Goal: Information Seeking & Learning: Learn about a topic

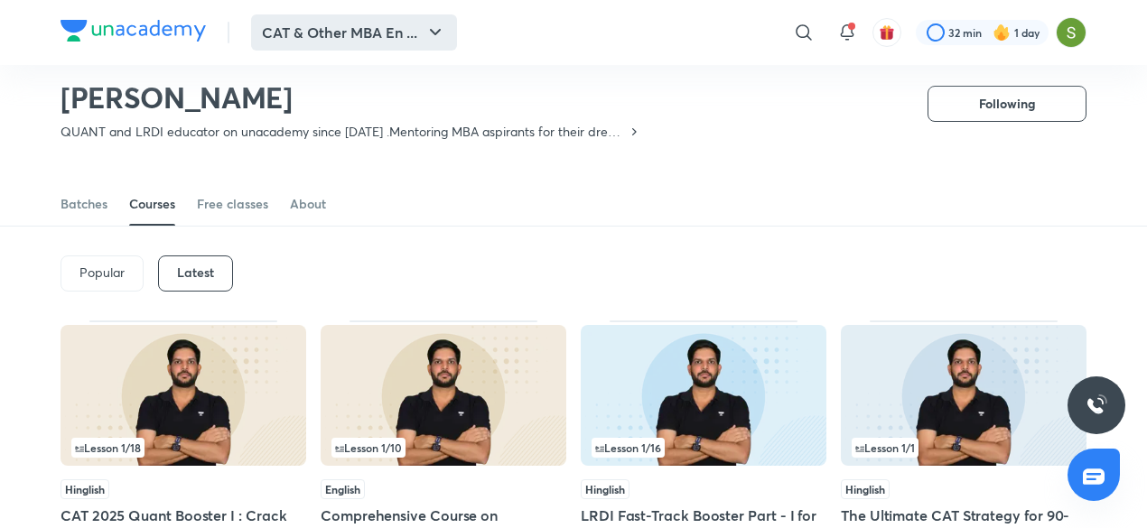
click at [400, 31] on button "CAT & Other MBA En ..." at bounding box center [354, 32] width 206 height 36
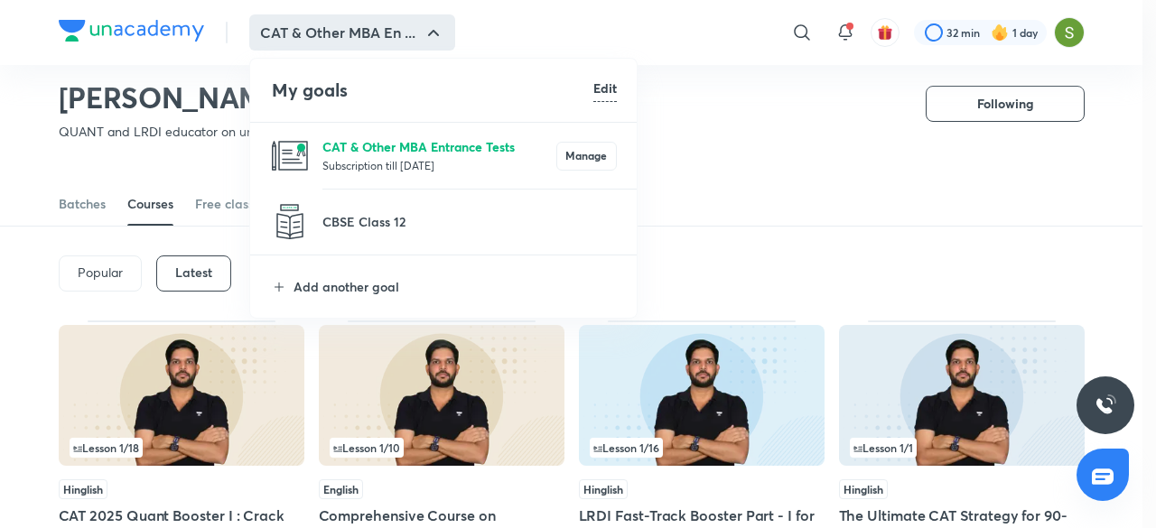
click at [397, 153] on p "CAT & Other MBA Entrance Tests" at bounding box center [439, 146] width 234 height 19
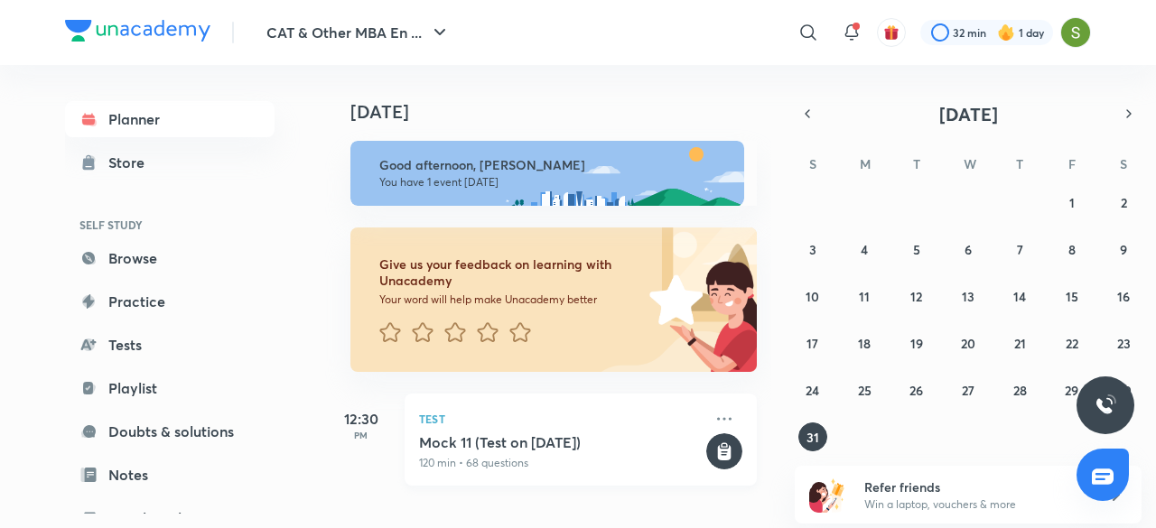
click at [707, 452] on rect at bounding box center [724, 452] width 36 height 36
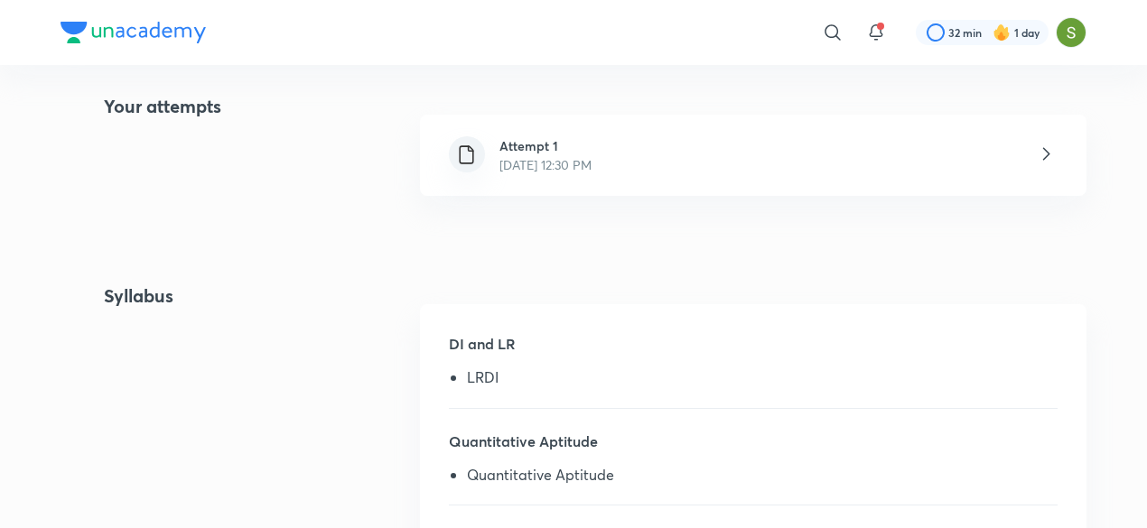
scroll to position [414, 0]
click at [919, 140] on div "Attempt 1 [DATE] 12:30 PM" at bounding box center [753, 153] width 667 height 81
click at [1050, 148] on icon at bounding box center [1046, 152] width 23 height 23
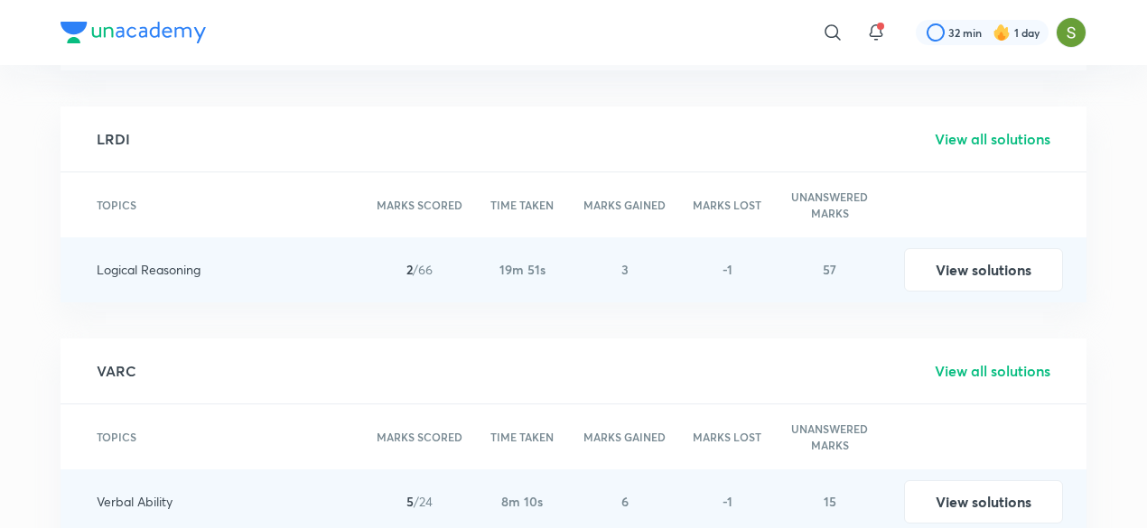
scroll to position [2764, 0]
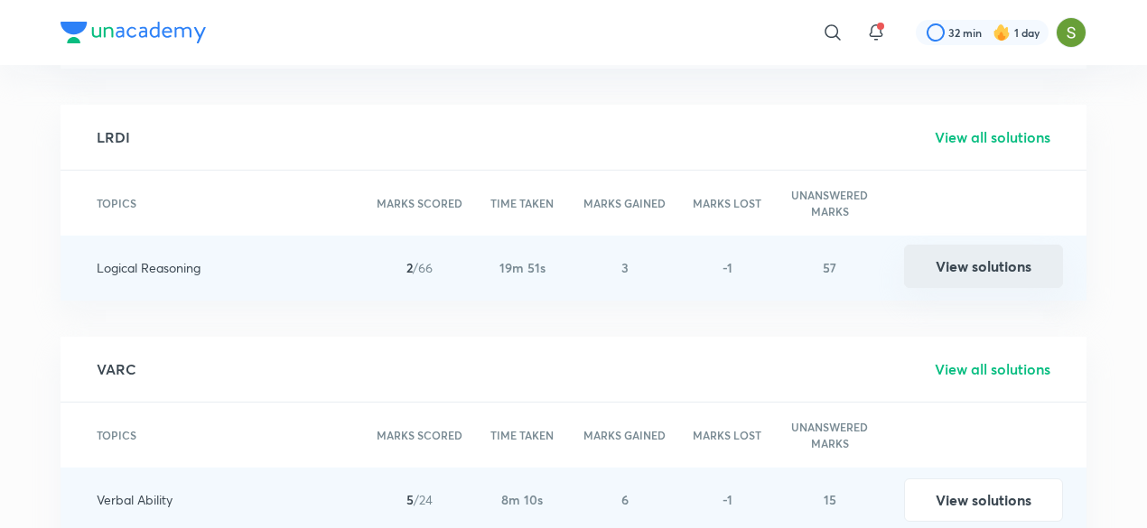
click at [968, 261] on button "View solutions" at bounding box center [983, 266] width 159 height 43
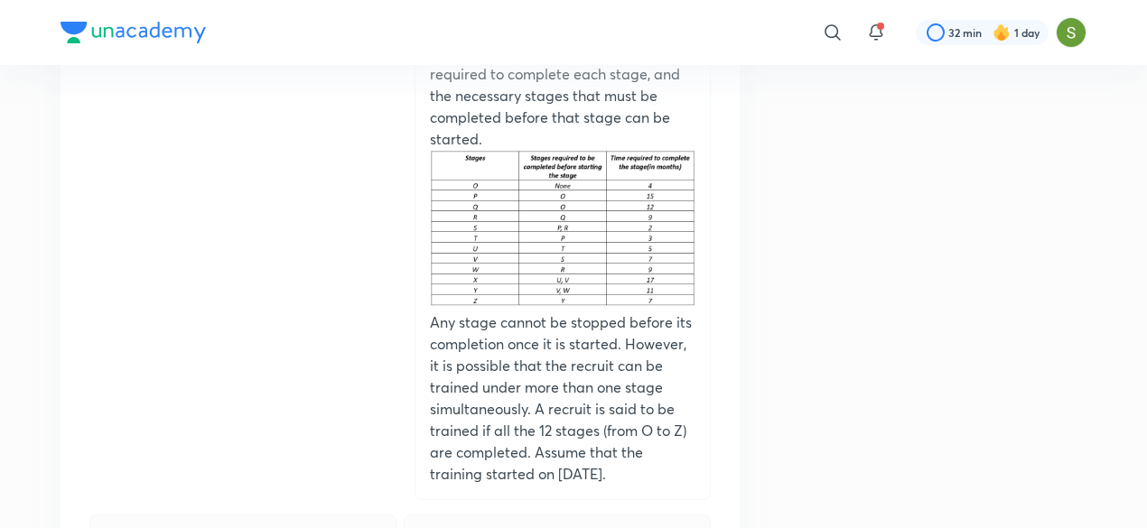
scroll to position [11558, 0]
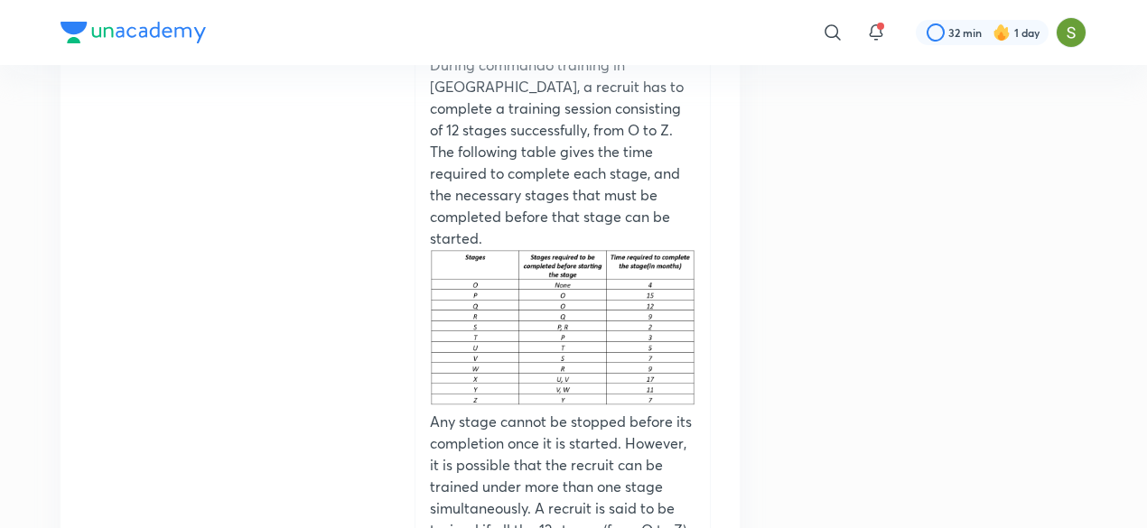
scroll to position [14245, 0]
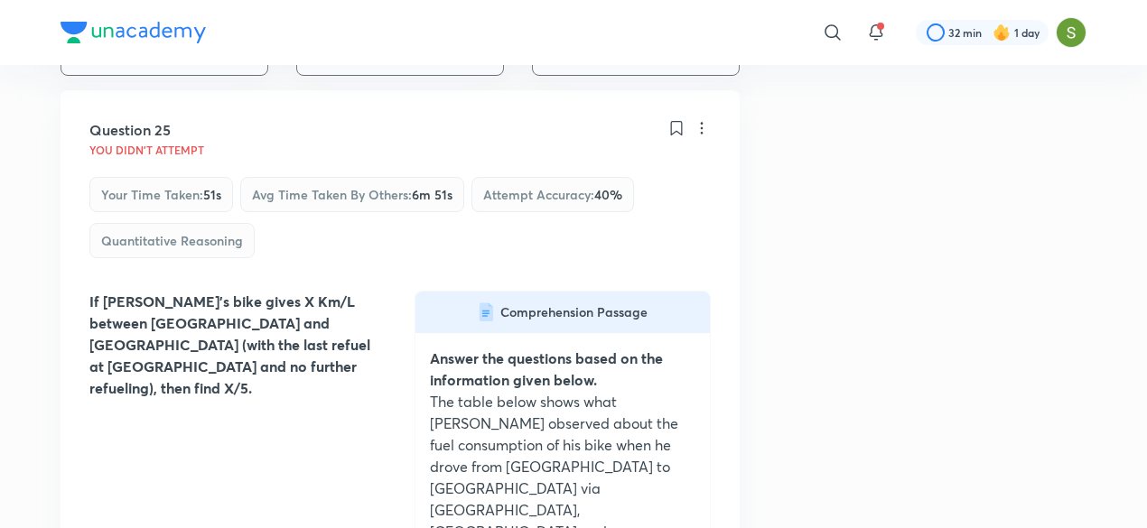
scroll to position [0, 0]
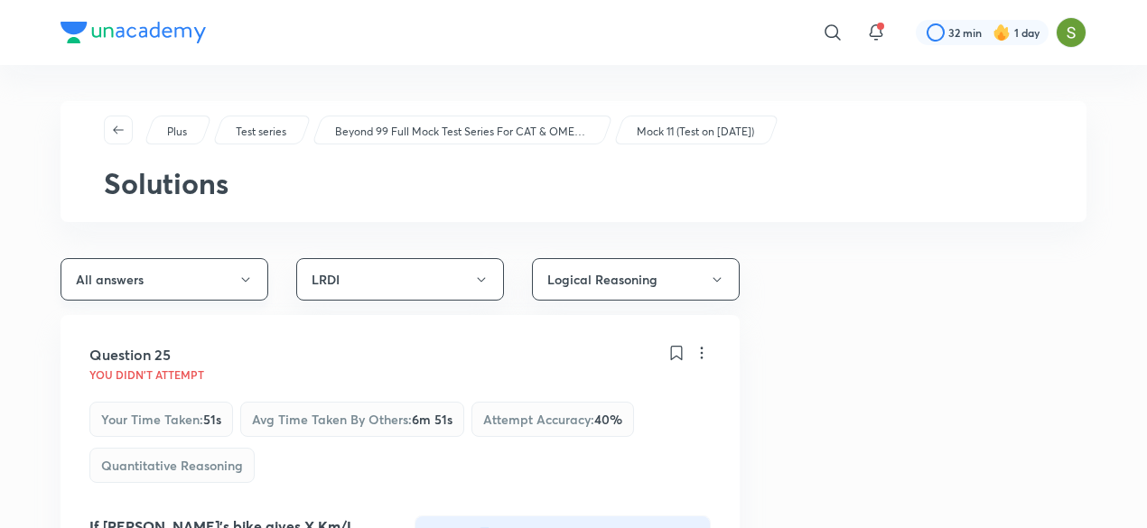
click at [244, 276] on icon "button" at bounding box center [245, 280] width 14 height 14
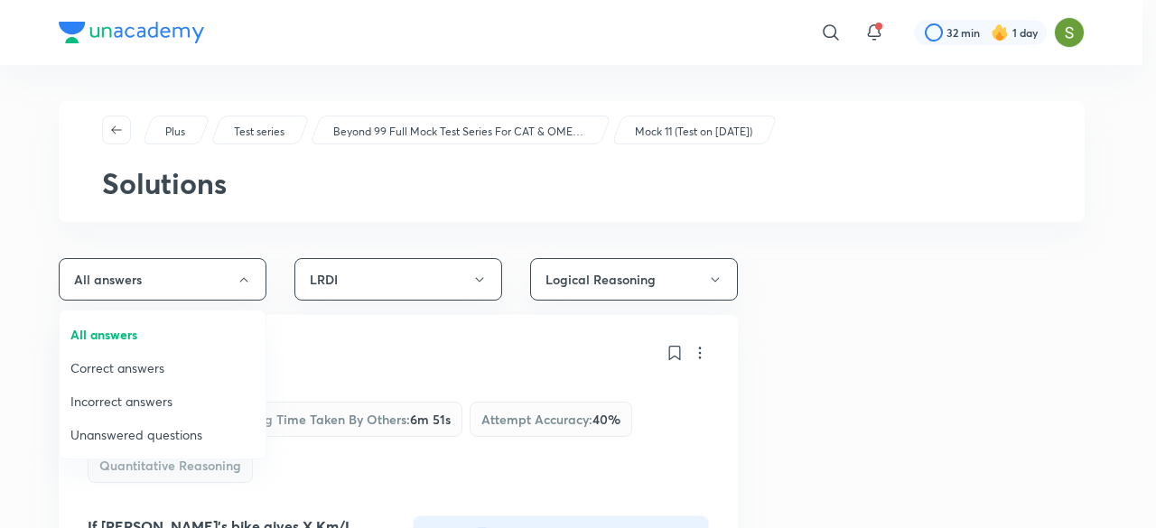
click at [135, 371] on span "Correct answers" at bounding box center [162, 368] width 184 height 19
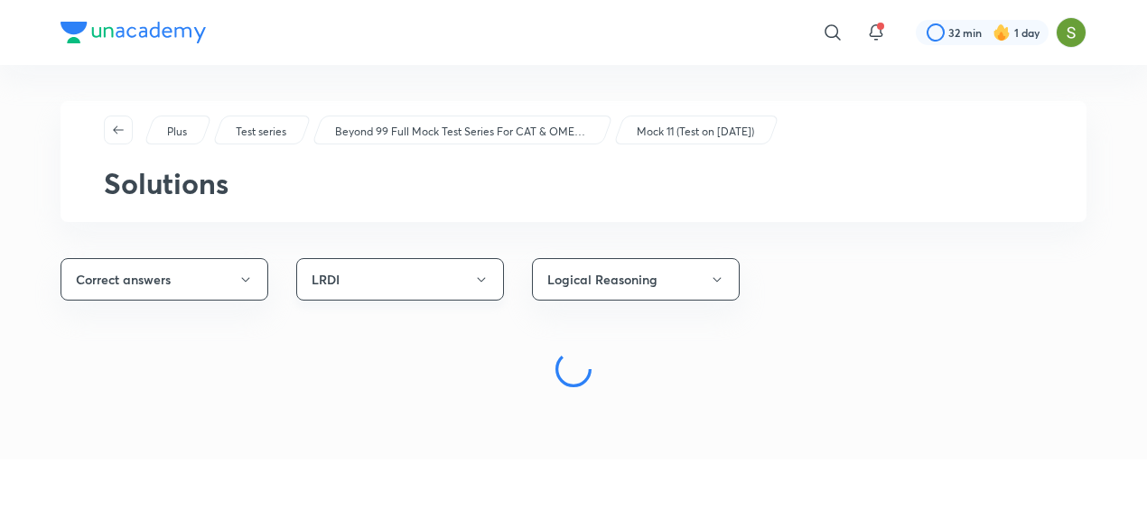
click at [478, 278] on icon "button" at bounding box center [481, 280] width 14 height 14
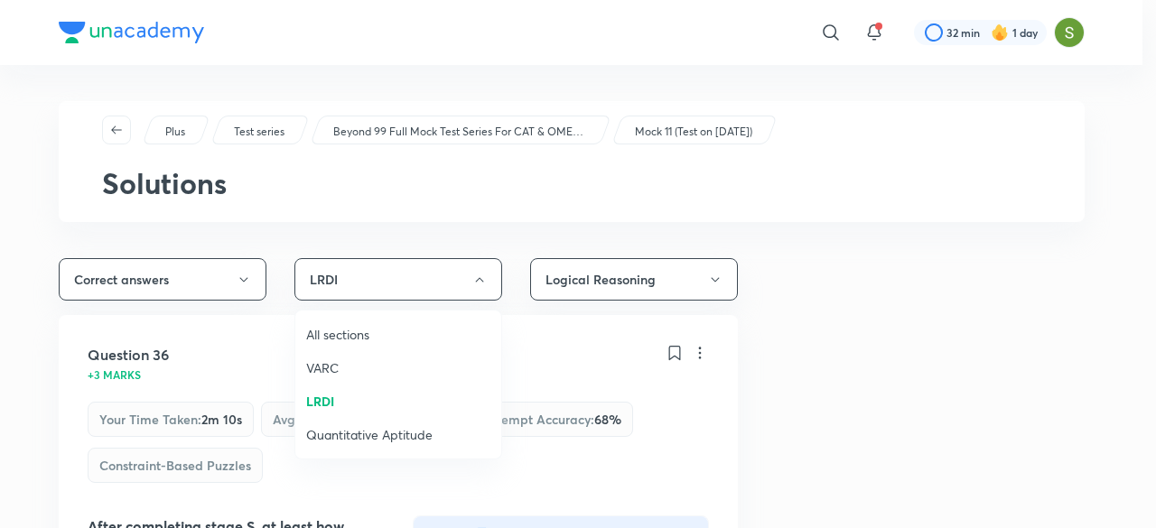
click at [318, 362] on span "VARC" at bounding box center [398, 368] width 184 height 19
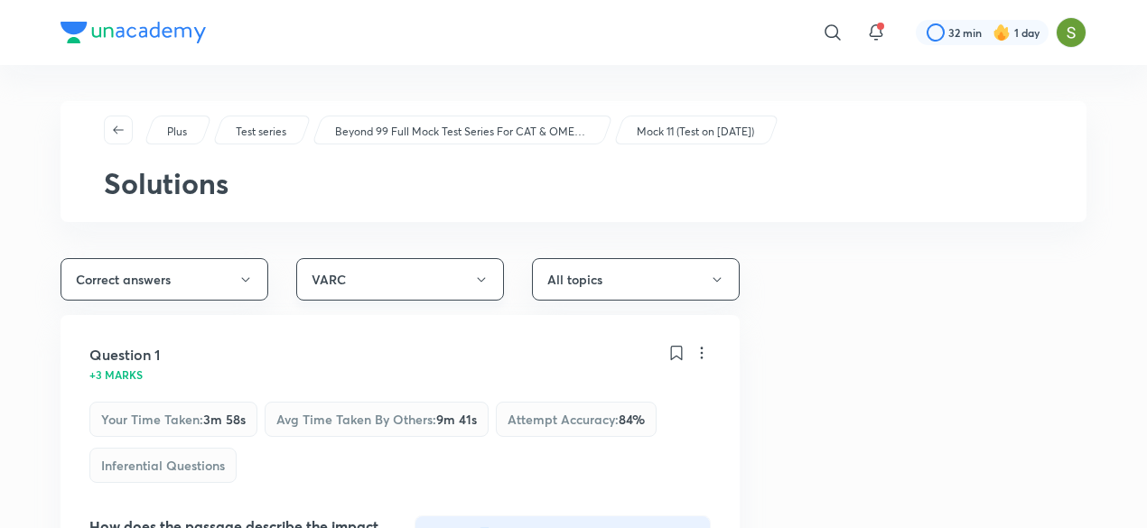
click at [415, 272] on button "VARC" at bounding box center [400, 279] width 208 height 42
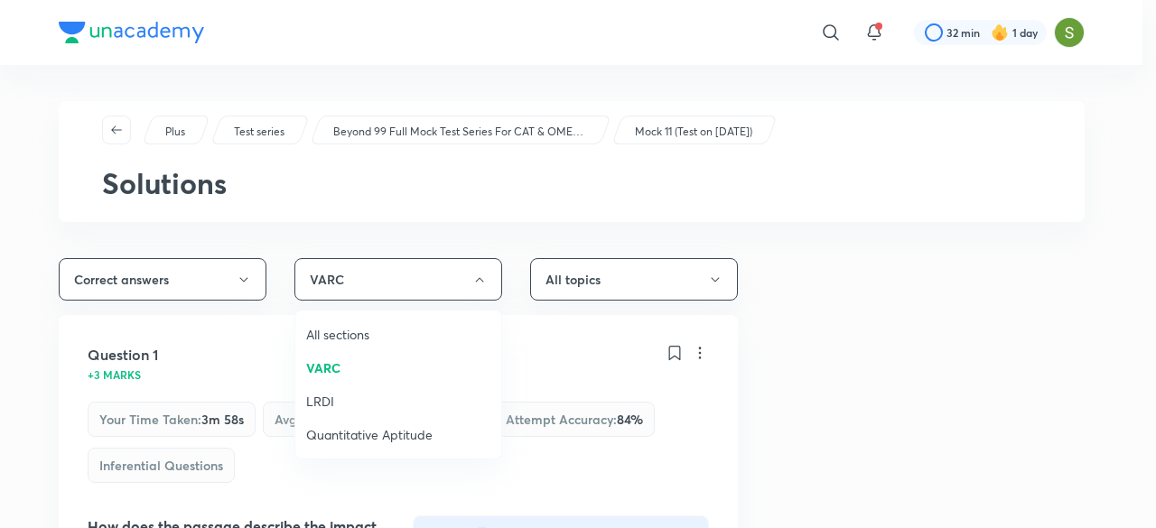
click at [322, 396] on span "LRDI" at bounding box center [398, 401] width 184 height 19
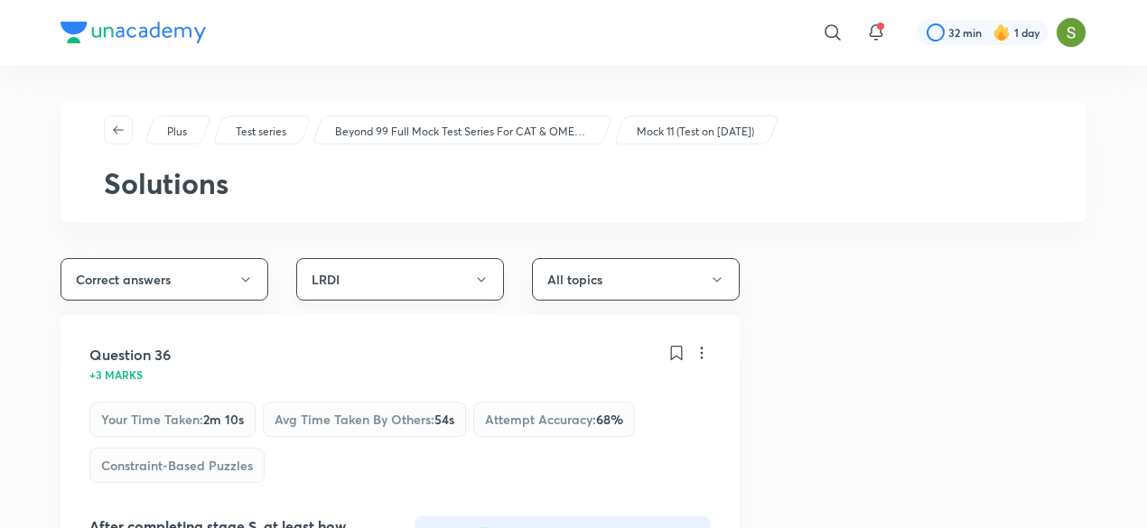
drag, startPoint x: 483, startPoint y: 280, endPoint x: 461, endPoint y: 272, distance: 24.0
click at [461, 272] on button "LRDI" at bounding box center [400, 279] width 208 height 42
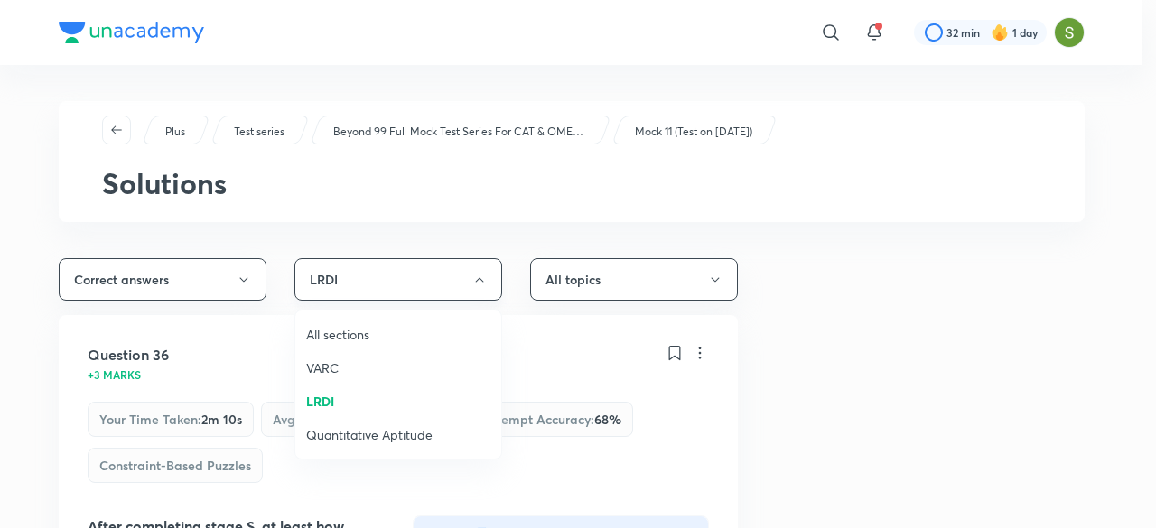
click at [461, 272] on div at bounding box center [578, 264] width 1156 height 528
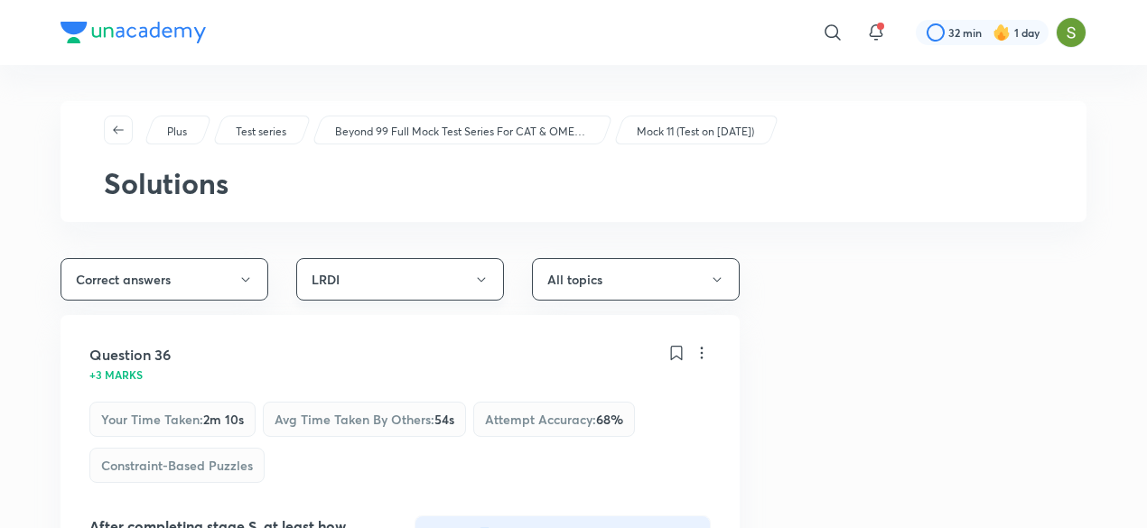
click at [452, 270] on button "LRDI" at bounding box center [400, 279] width 208 height 42
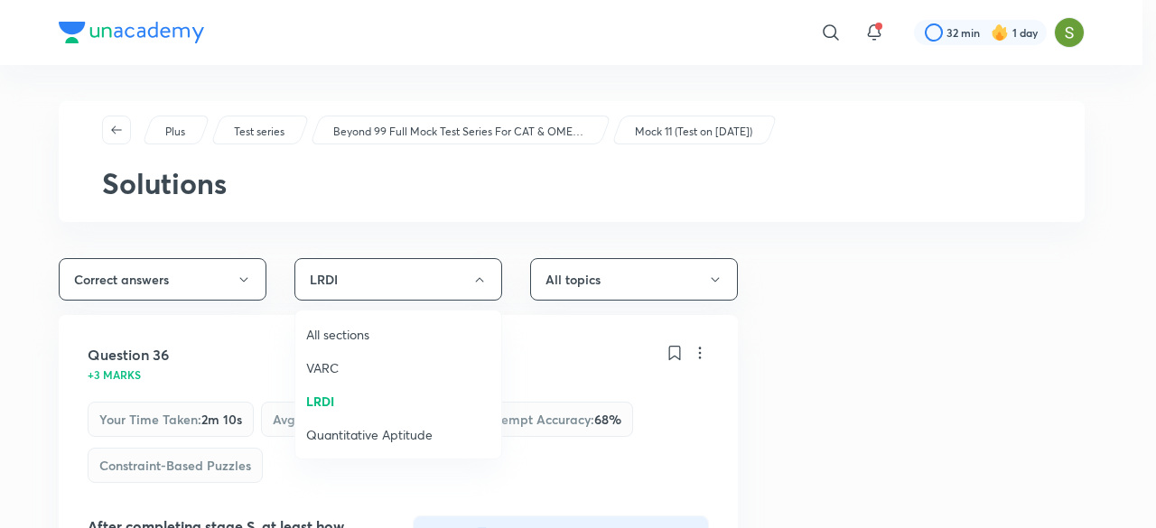
click at [326, 364] on span "VARC" at bounding box center [398, 368] width 184 height 19
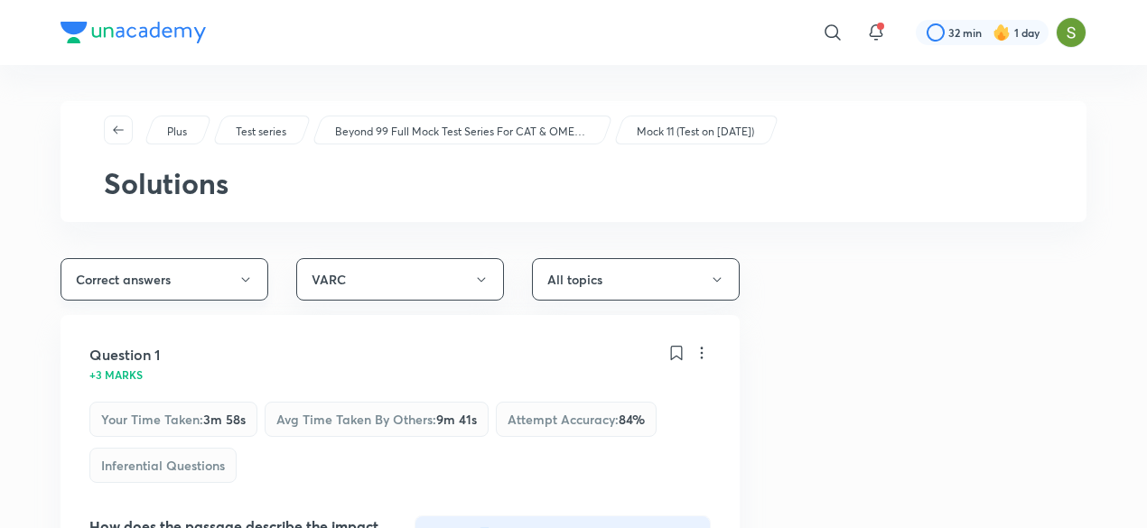
click at [228, 277] on button "Correct answers" at bounding box center [165, 279] width 208 height 42
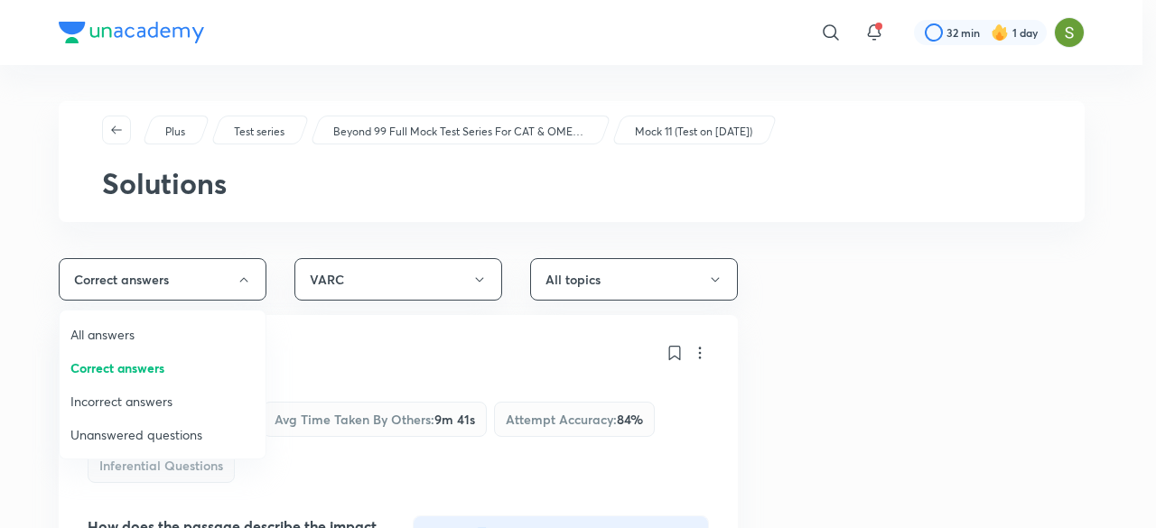
click at [122, 325] on span "All answers" at bounding box center [162, 334] width 184 height 19
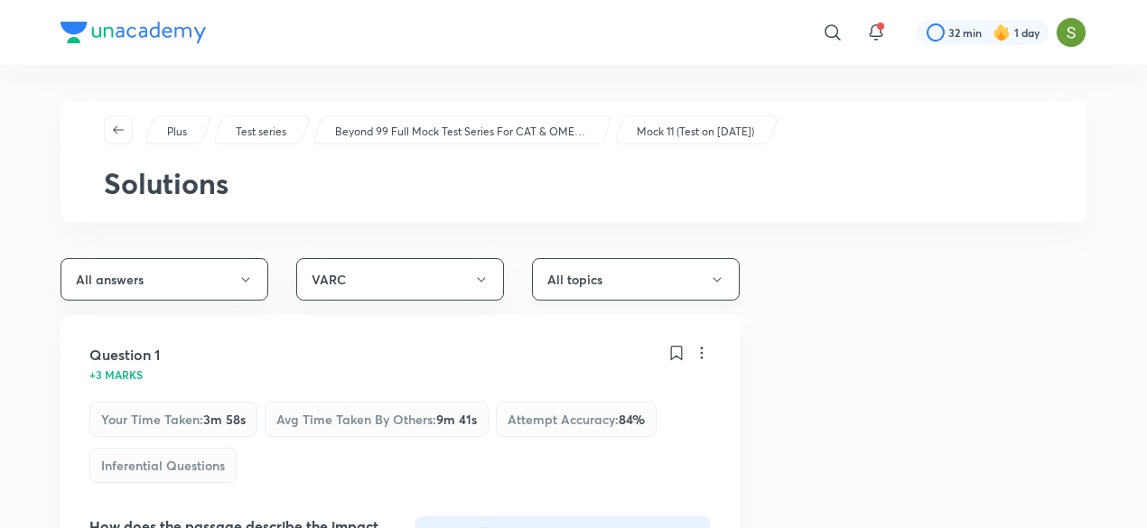
click at [641, 265] on button "All topics" at bounding box center [636, 279] width 208 height 42
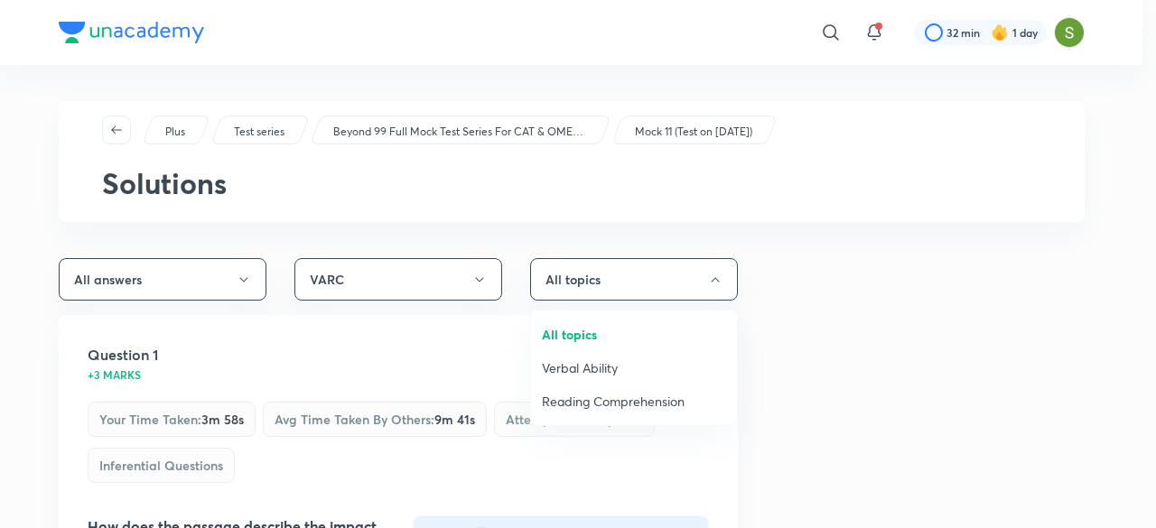
click at [586, 365] on span "Verbal Ability" at bounding box center [634, 368] width 184 height 19
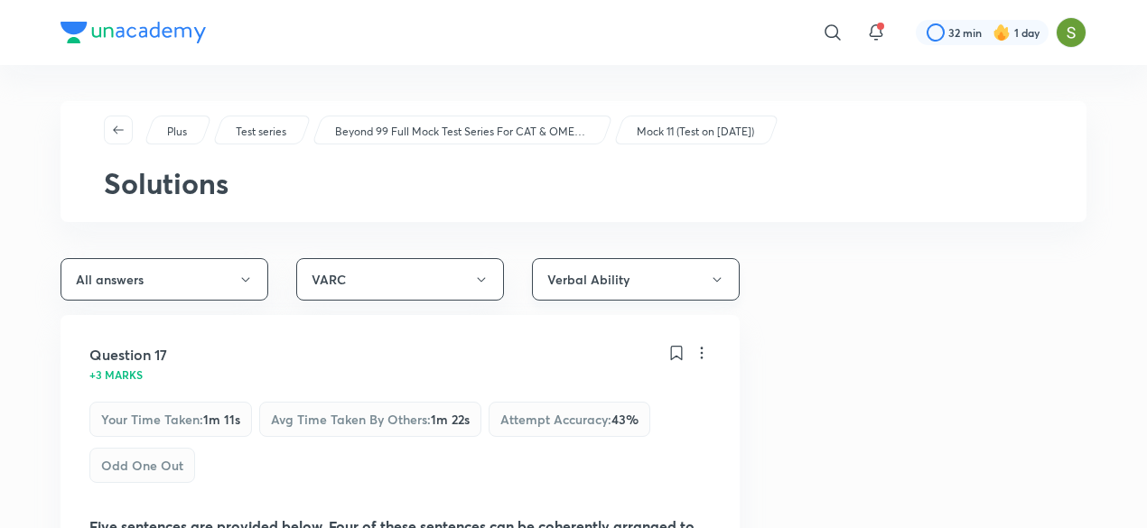
click at [671, 285] on button "Verbal Ability" at bounding box center [636, 279] width 208 height 42
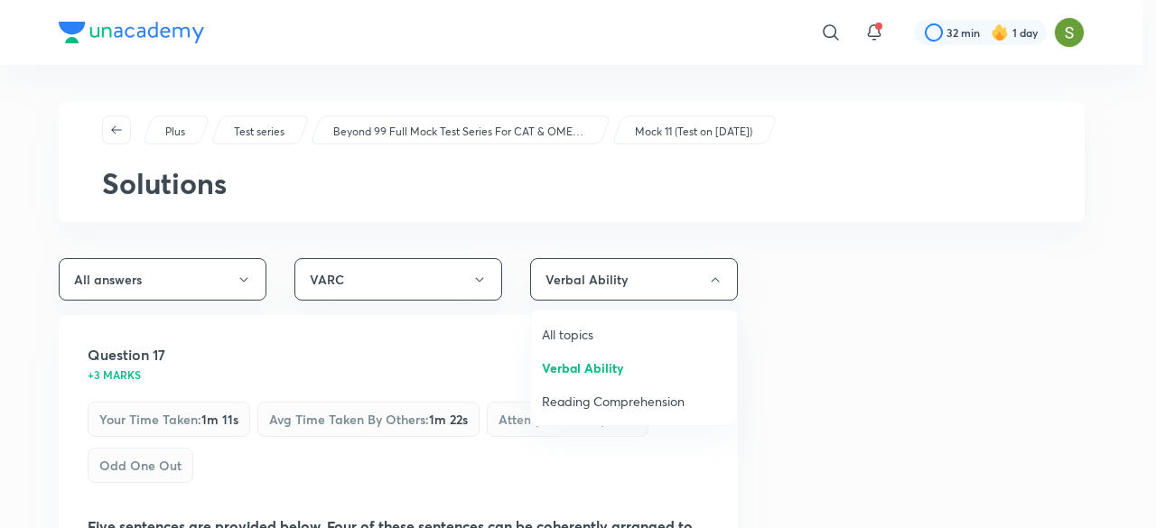
click at [416, 279] on div at bounding box center [578, 264] width 1156 height 528
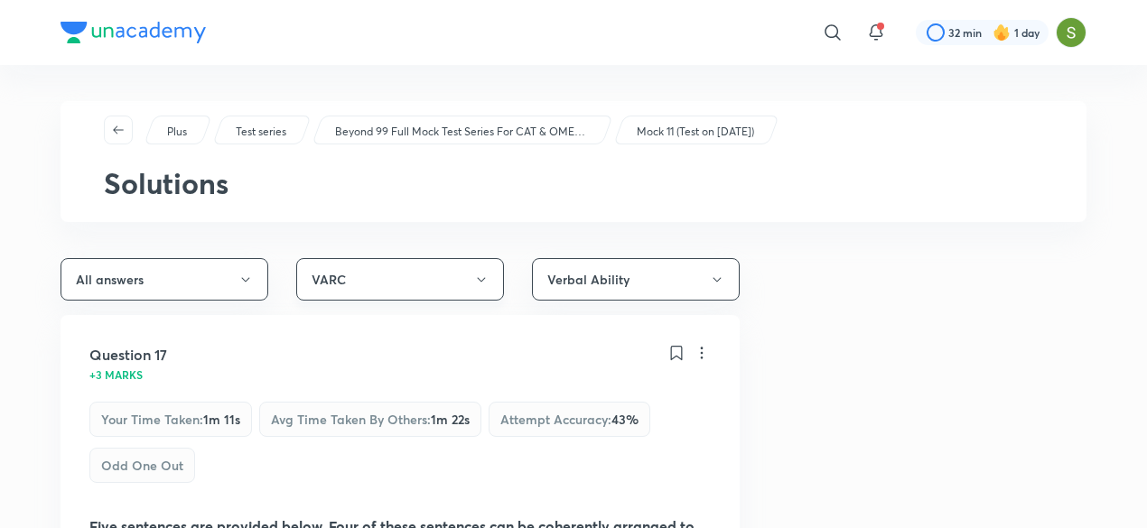
click at [488, 270] on button "VARC" at bounding box center [400, 279] width 208 height 42
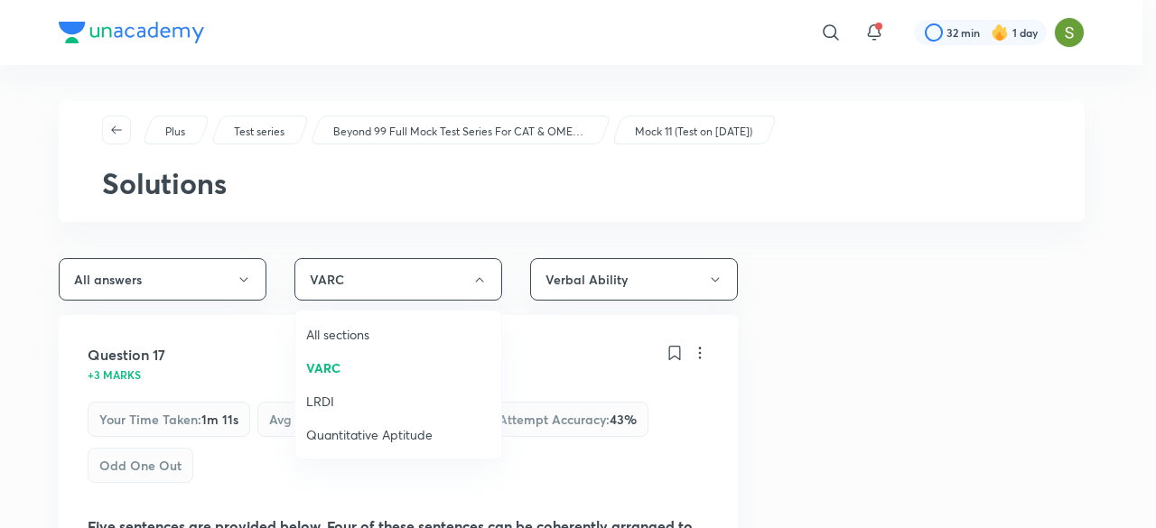
click at [340, 429] on span "Quantitative Aptitude" at bounding box center [398, 434] width 184 height 19
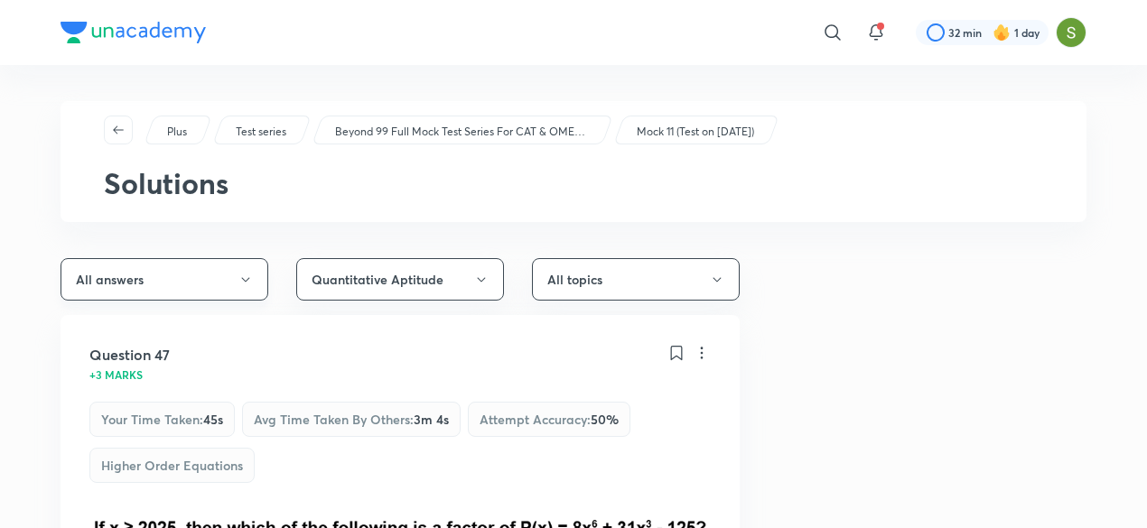
click at [246, 267] on button "All answers" at bounding box center [165, 279] width 208 height 42
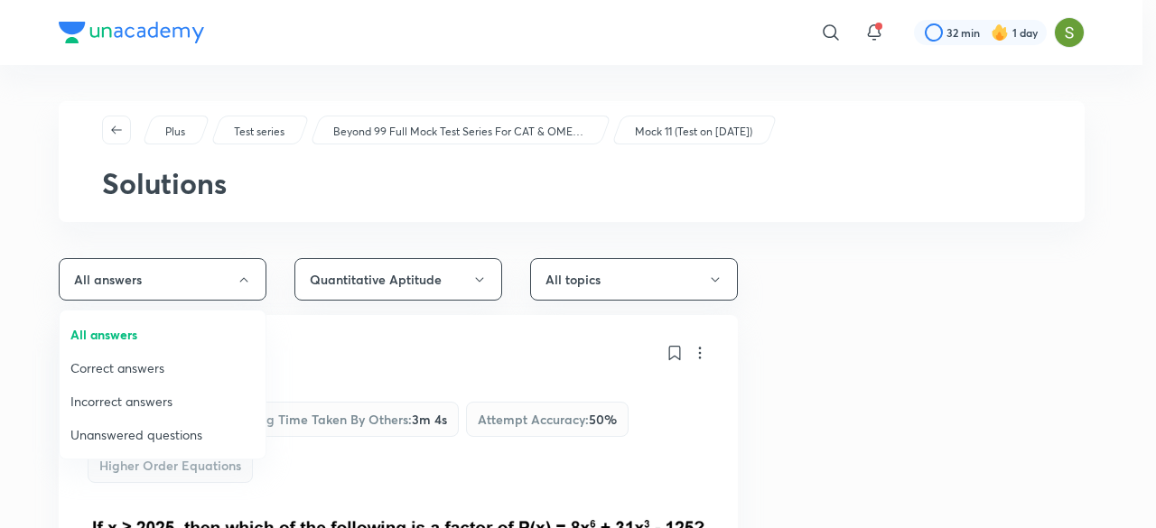
click at [287, 330] on div at bounding box center [578, 264] width 1156 height 528
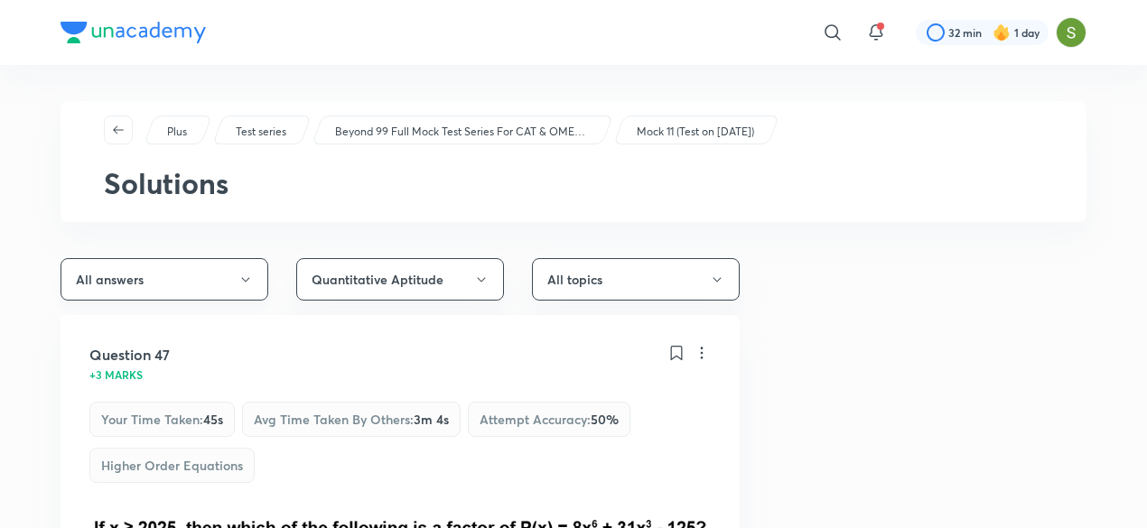
click at [210, 285] on button "All answers" at bounding box center [165, 279] width 208 height 42
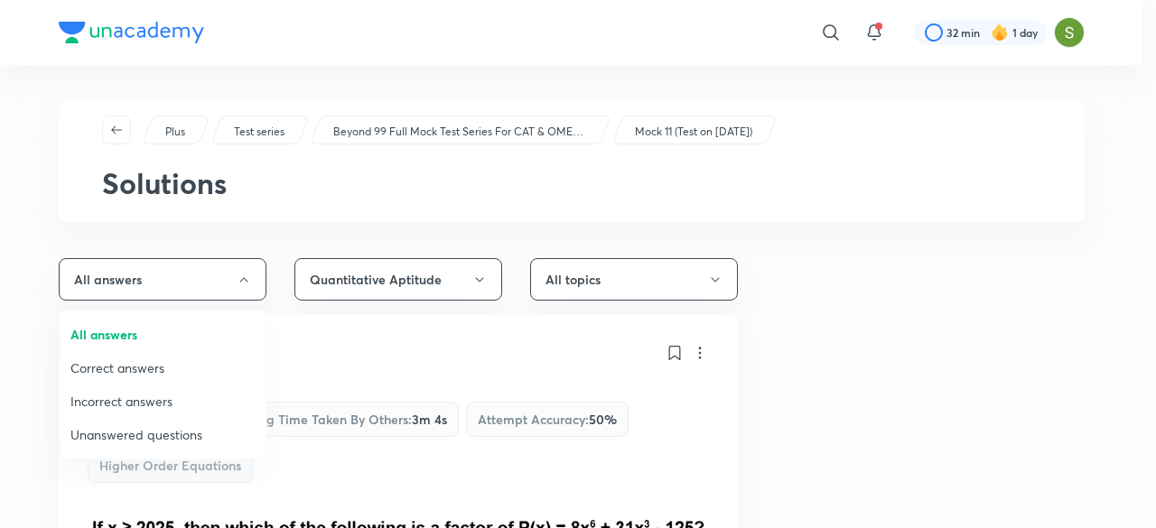
click at [174, 370] on span "Correct answers" at bounding box center [162, 368] width 184 height 19
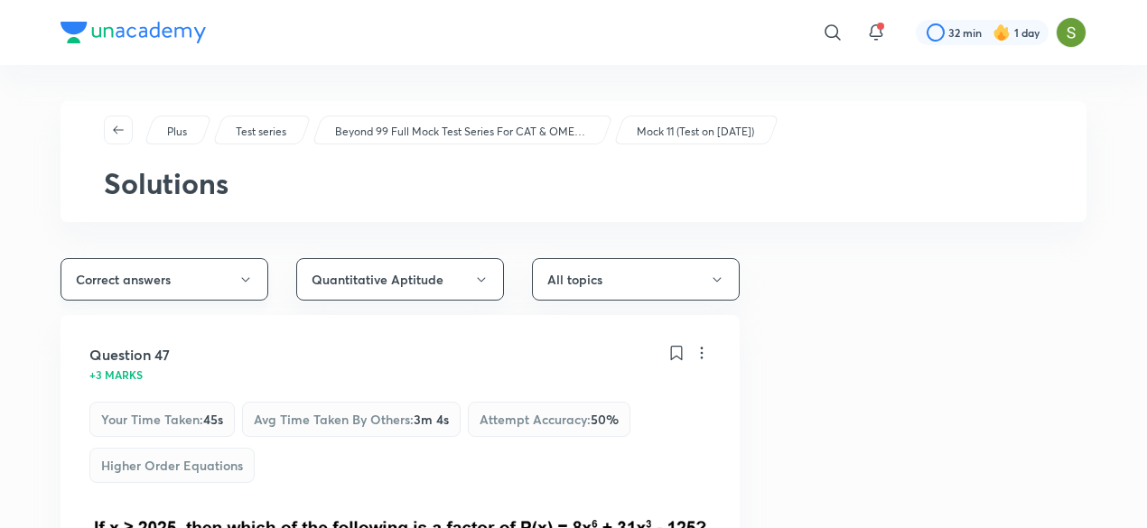
click at [242, 284] on icon "button" at bounding box center [245, 280] width 14 height 14
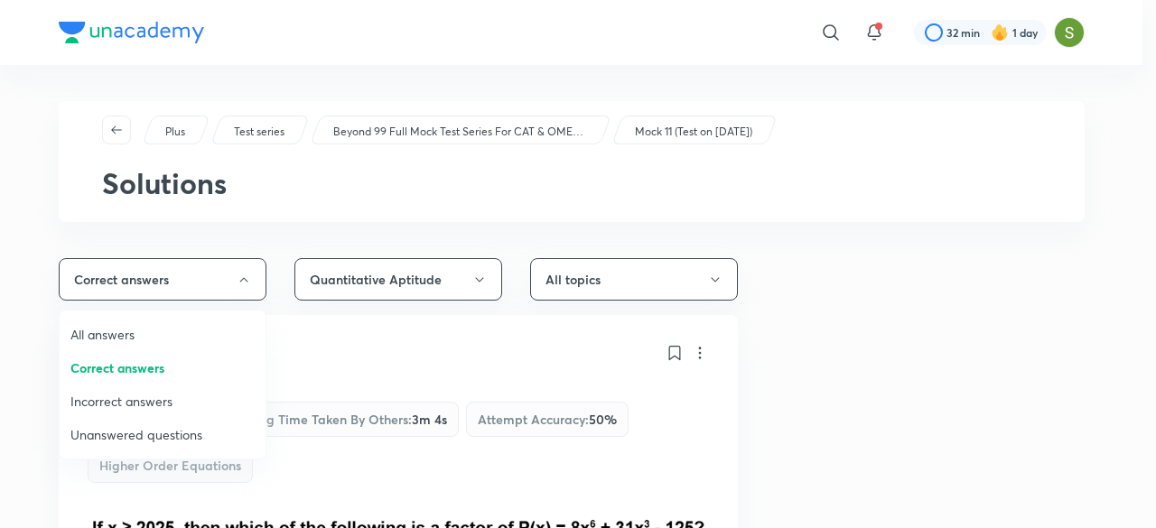
click at [135, 435] on span "Unanswered questions" at bounding box center [162, 434] width 184 height 19
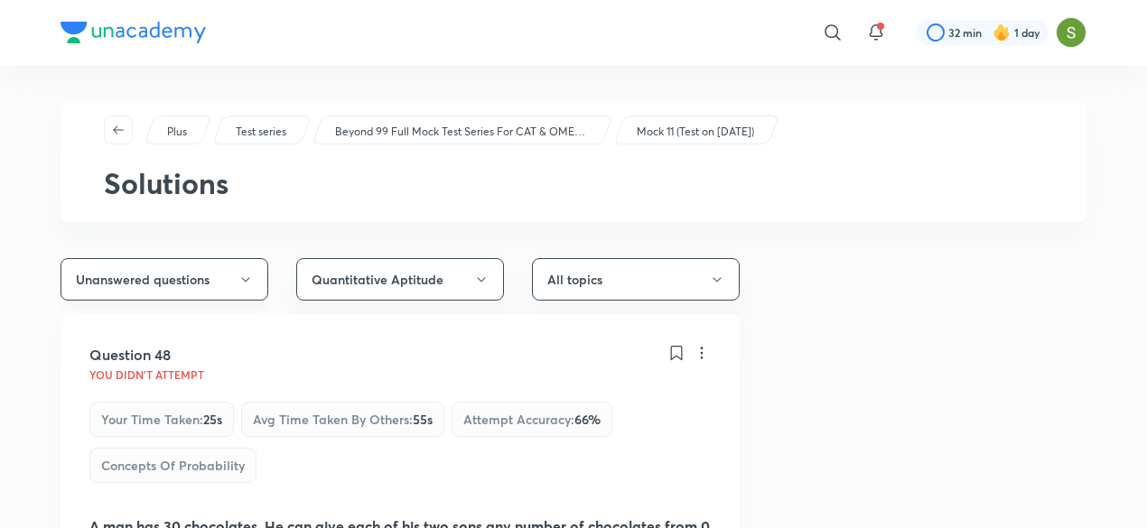
click at [212, 280] on button "Unanswered questions" at bounding box center [165, 279] width 208 height 42
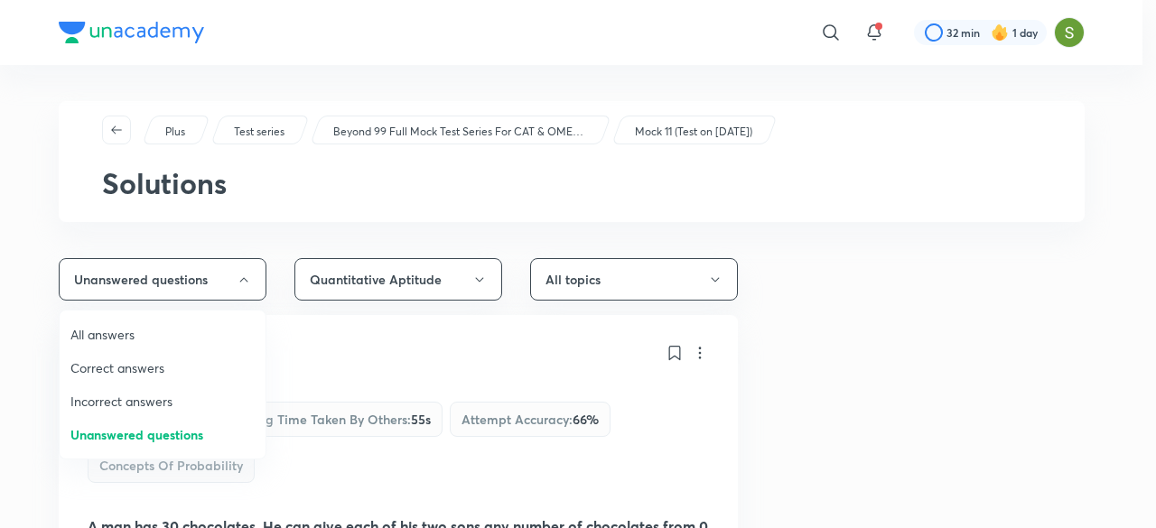
click at [131, 395] on span "Incorrect answers" at bounding box center [162, 401] width 184 height 19
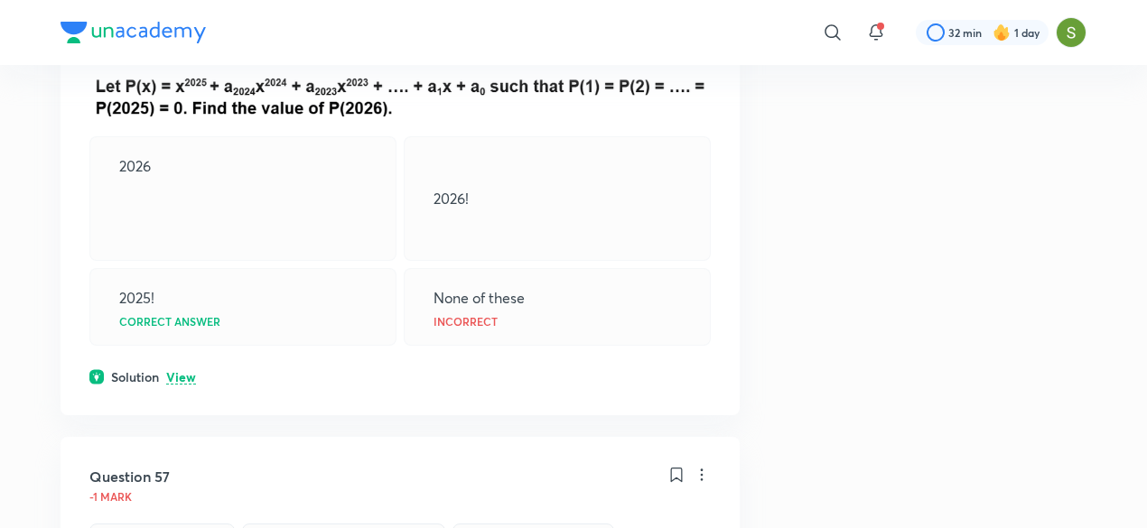
scroll to position [442, 0]
click at [180, 370] on p "View" at bounding box center [181, 377] width 30 height 14
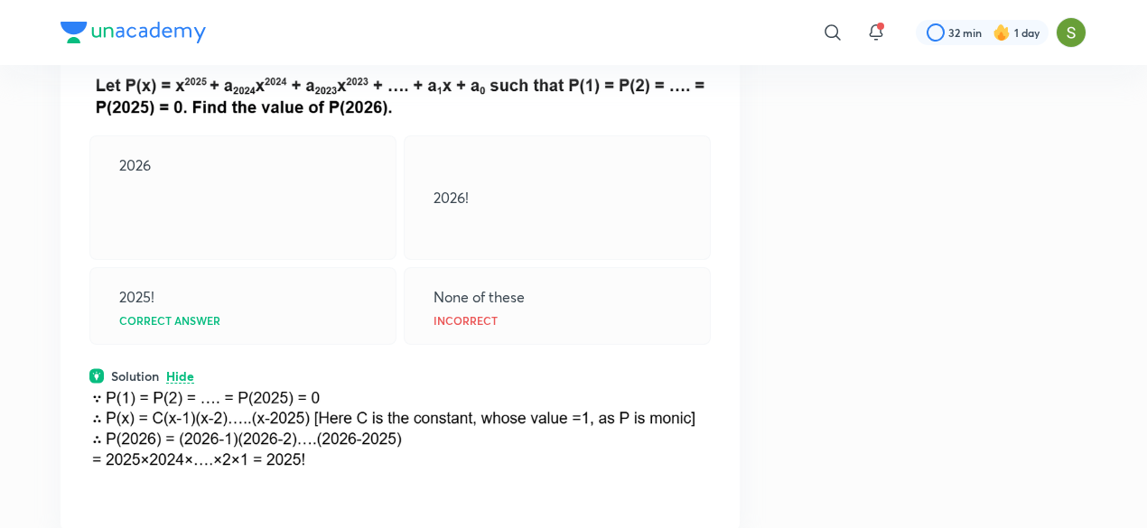
scroll to position [0, 0]
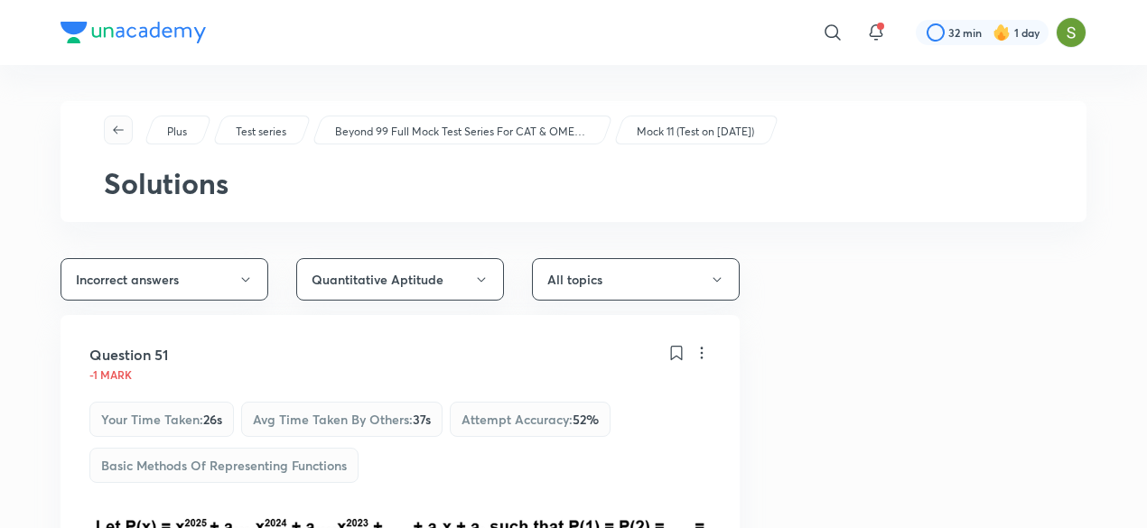
click at [118, 129] on icon "button" at bounding box center [118, 130] width 11 height 8
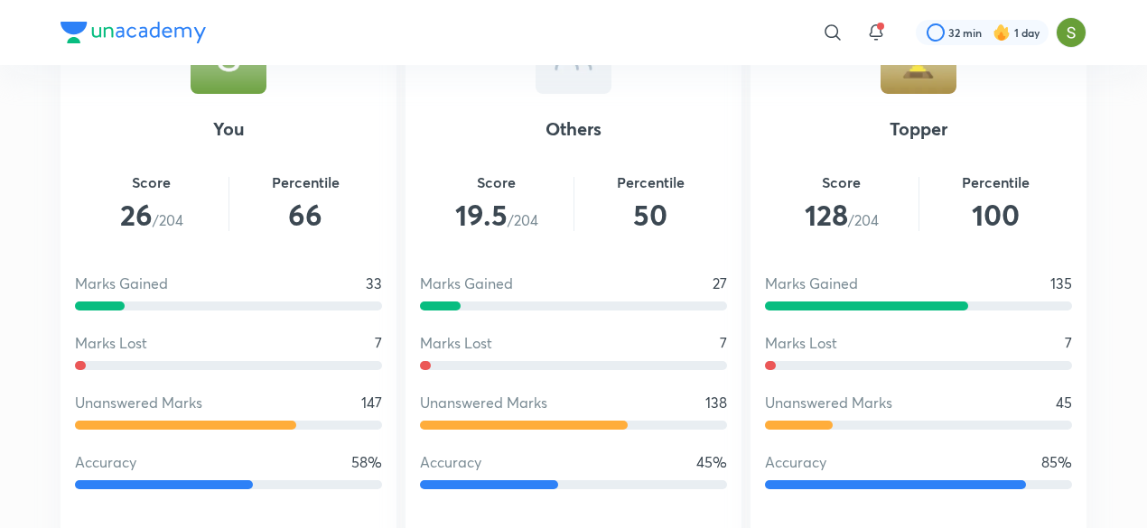
scroll to position [1252, 0]
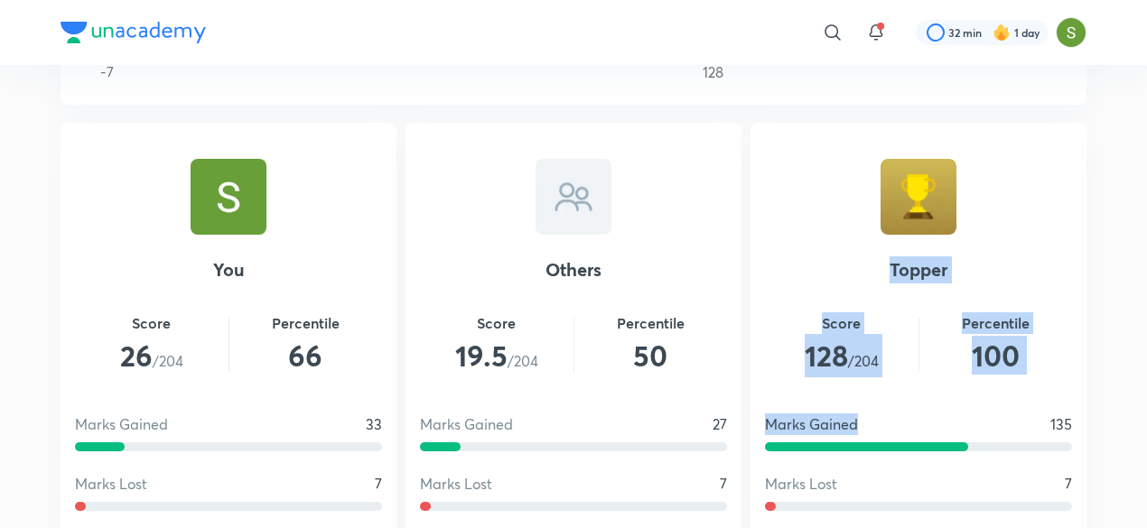
drag, startPoint x: 897, startPoint y: 408, endPoint x: 921, endPoint y: 182, distance: 228.0
click at [921, 182] on div "Topper Score 128 /204 Percentile 100 Marks Gained 135 Marks Lost 7 Unanswered M…" at bounding box center [919, 405] width 336 height 565
click at [921, 182] on div at bounding box center [919, 197] width 76 height 76
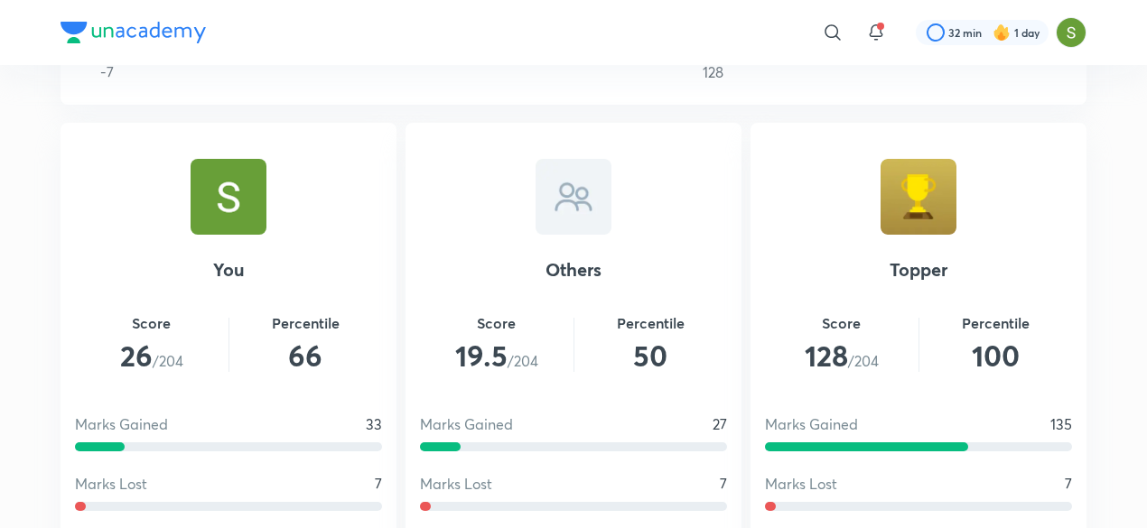
click at [909, 196] on div at bounding box center [919, 197] width 76 height 76
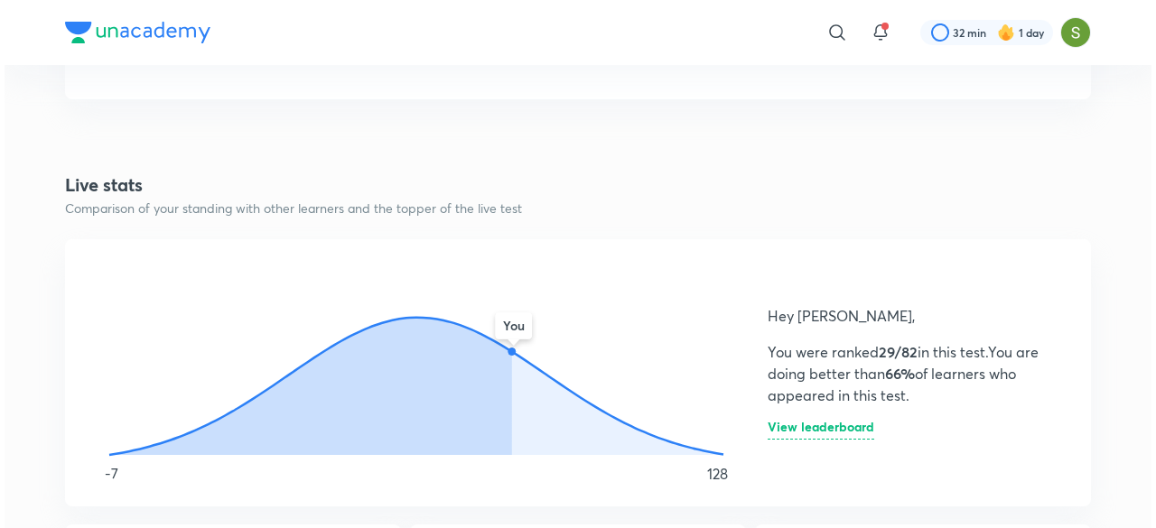
scroll to position [851, 0]
click at [815, 428] on h6 "View leaderboard" at bounding box center [816, 429] width 107 height 19
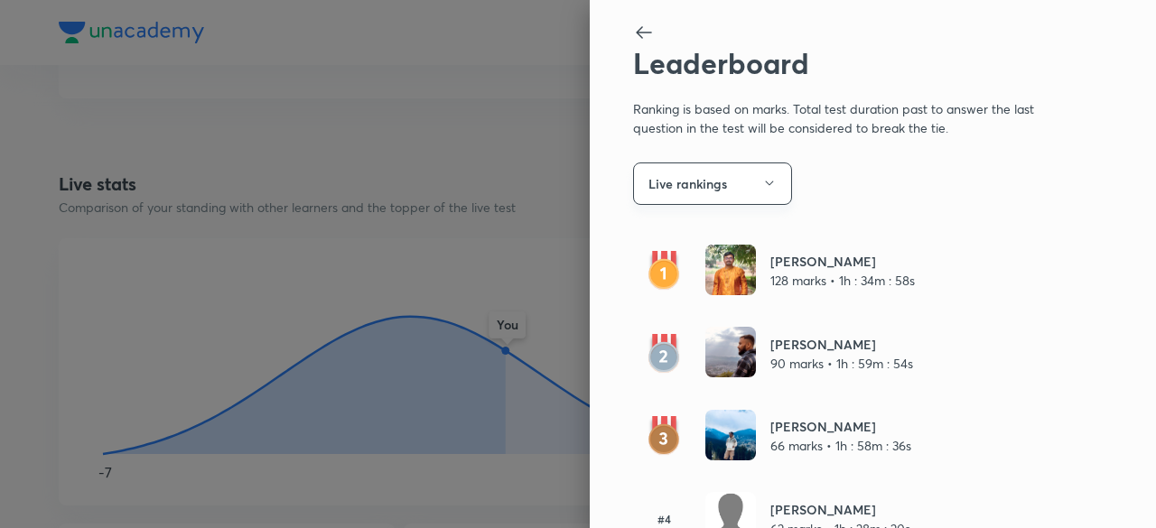
click at [762, 179] on icon "button" at bounding box center [769, 183] width 14 height 14
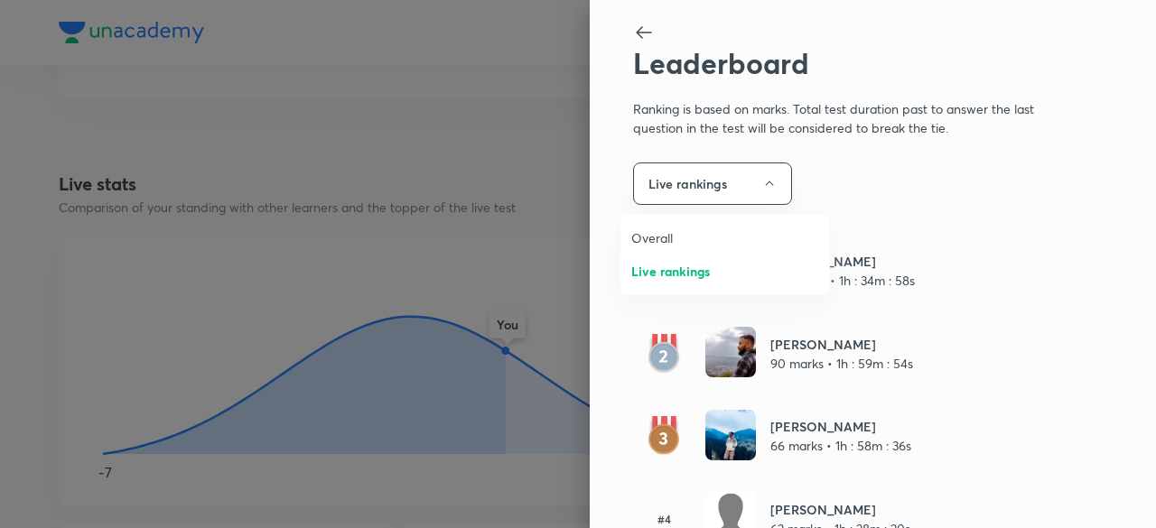
click at [675, 271] on span "Live rankings" at bounding box center [724, 271] width 187 height 19
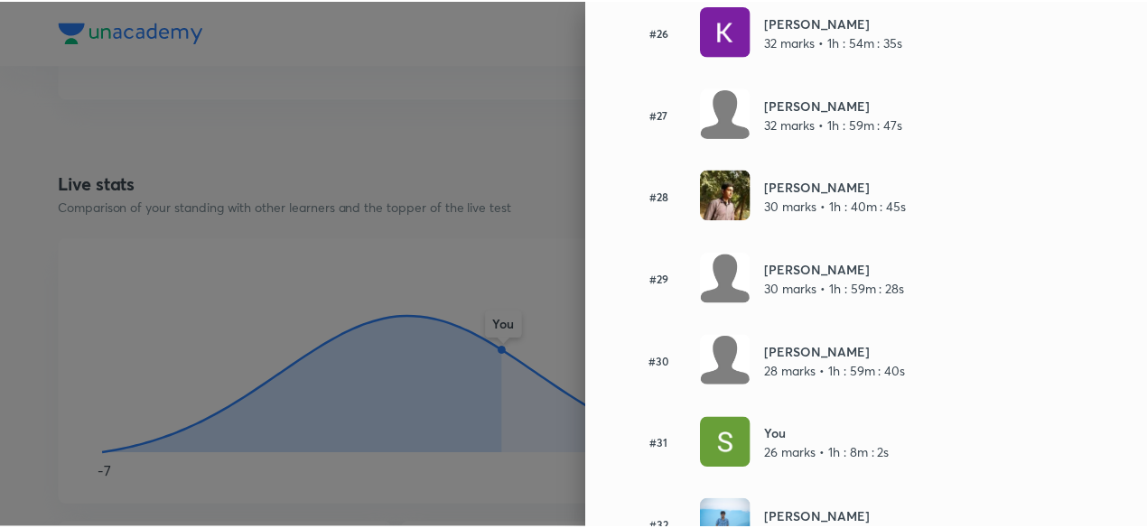
scroll to position [2303, 0]
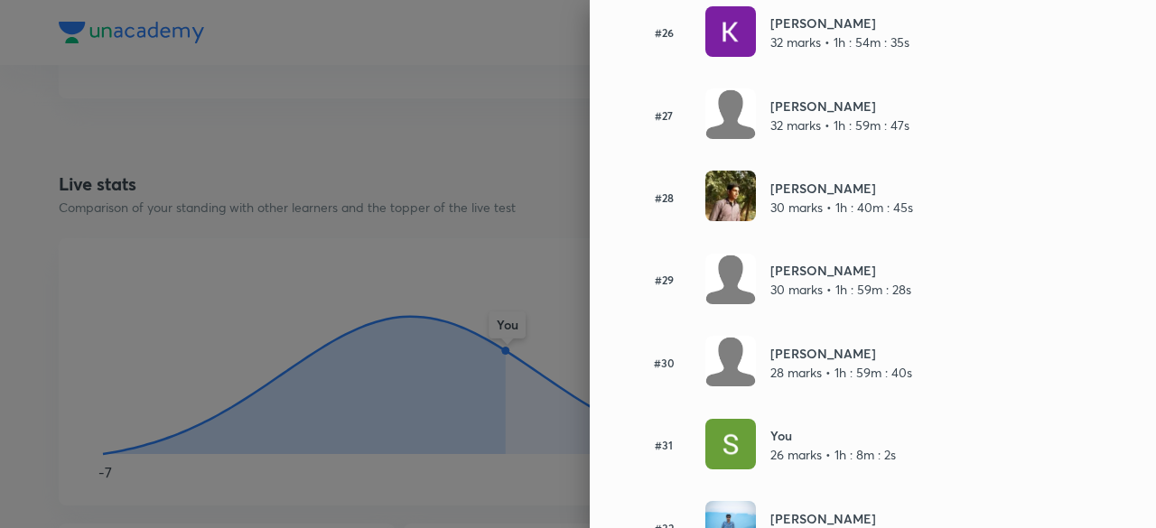
click at [486, 334] on div at bounding box center [578, 264] width 1156 height 528
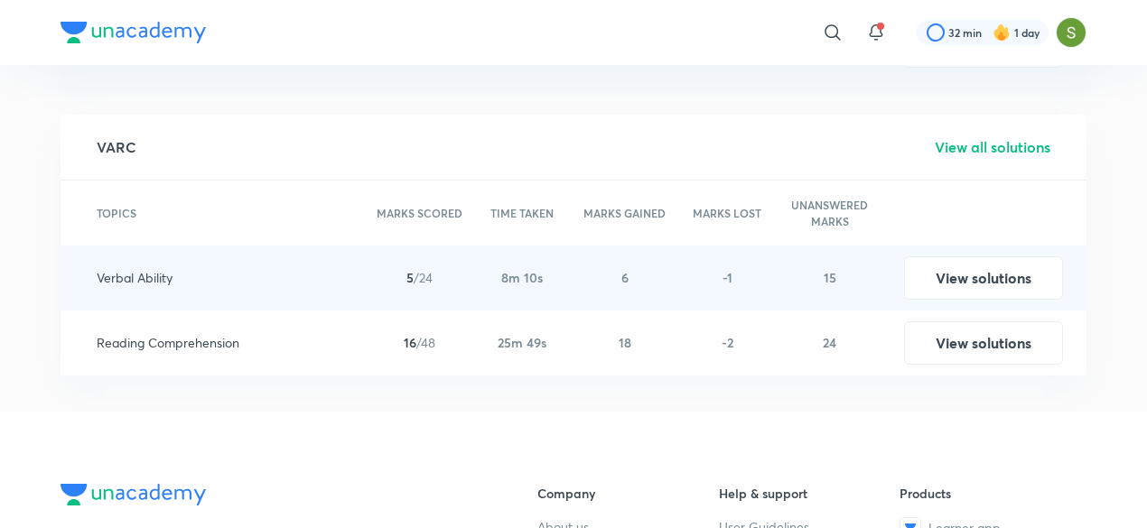
scroll to position [2988, 0]
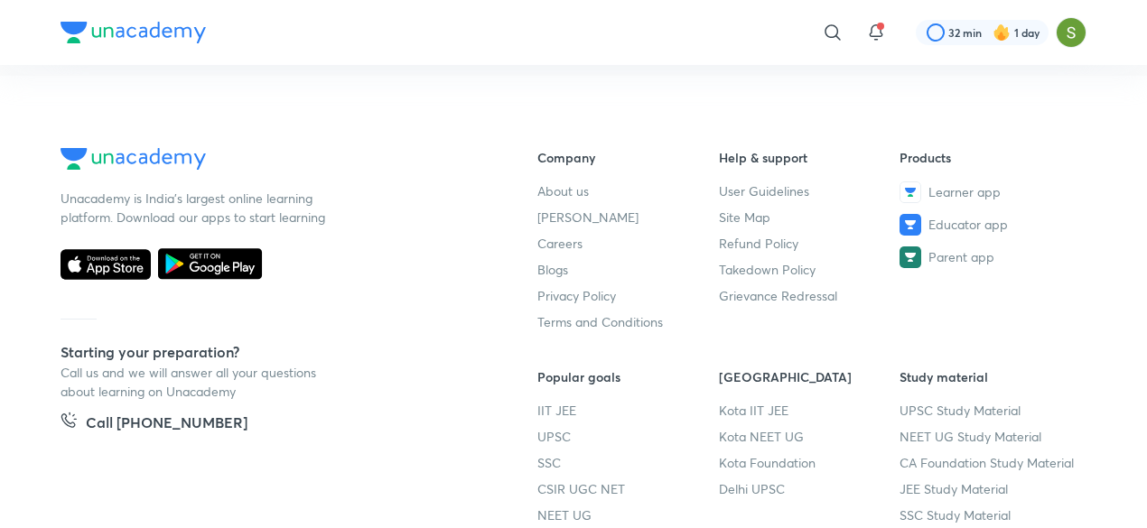
scroll to position [3350, 0]
